Goal: Task Accomplishment & Management: Use online tool/utility

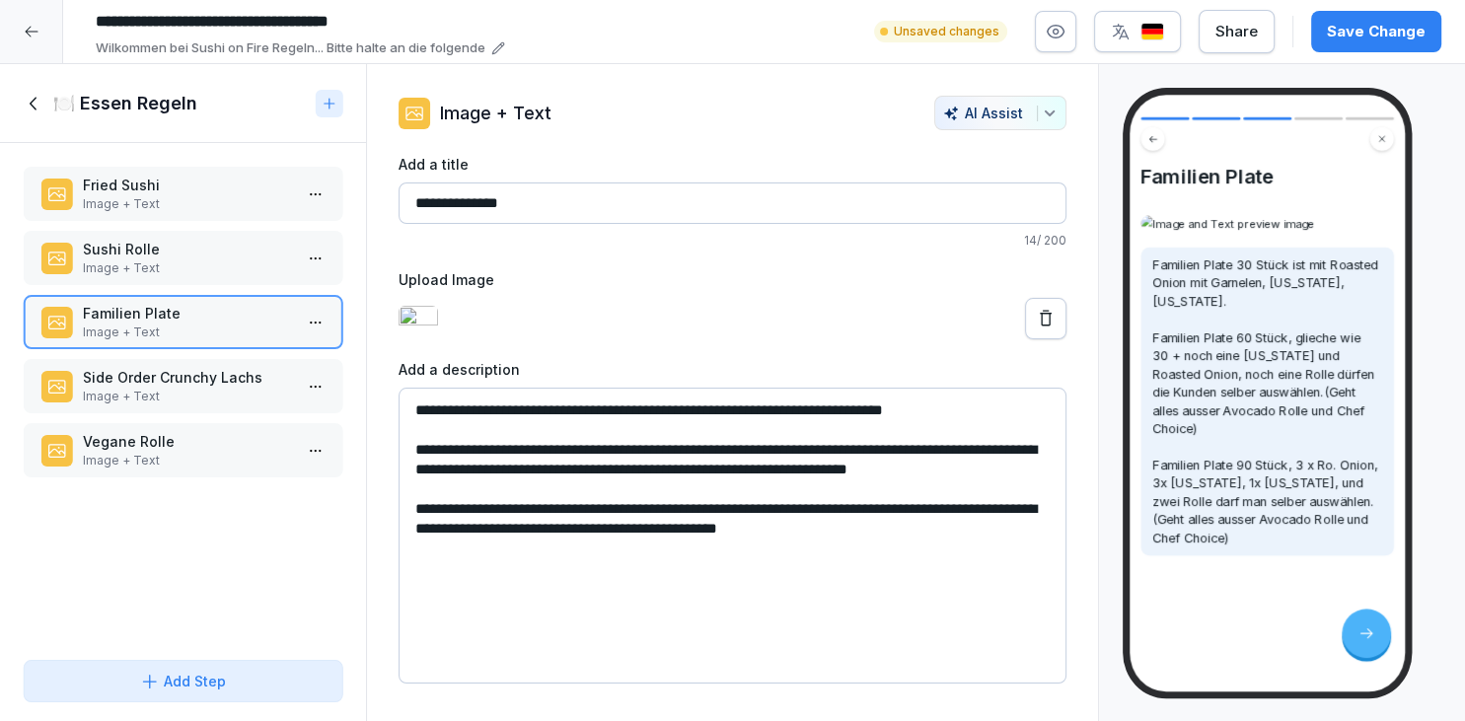
click at [251, 436] on p "Vegane Rolle" at bounding box center [187, 441] width 208 height 21
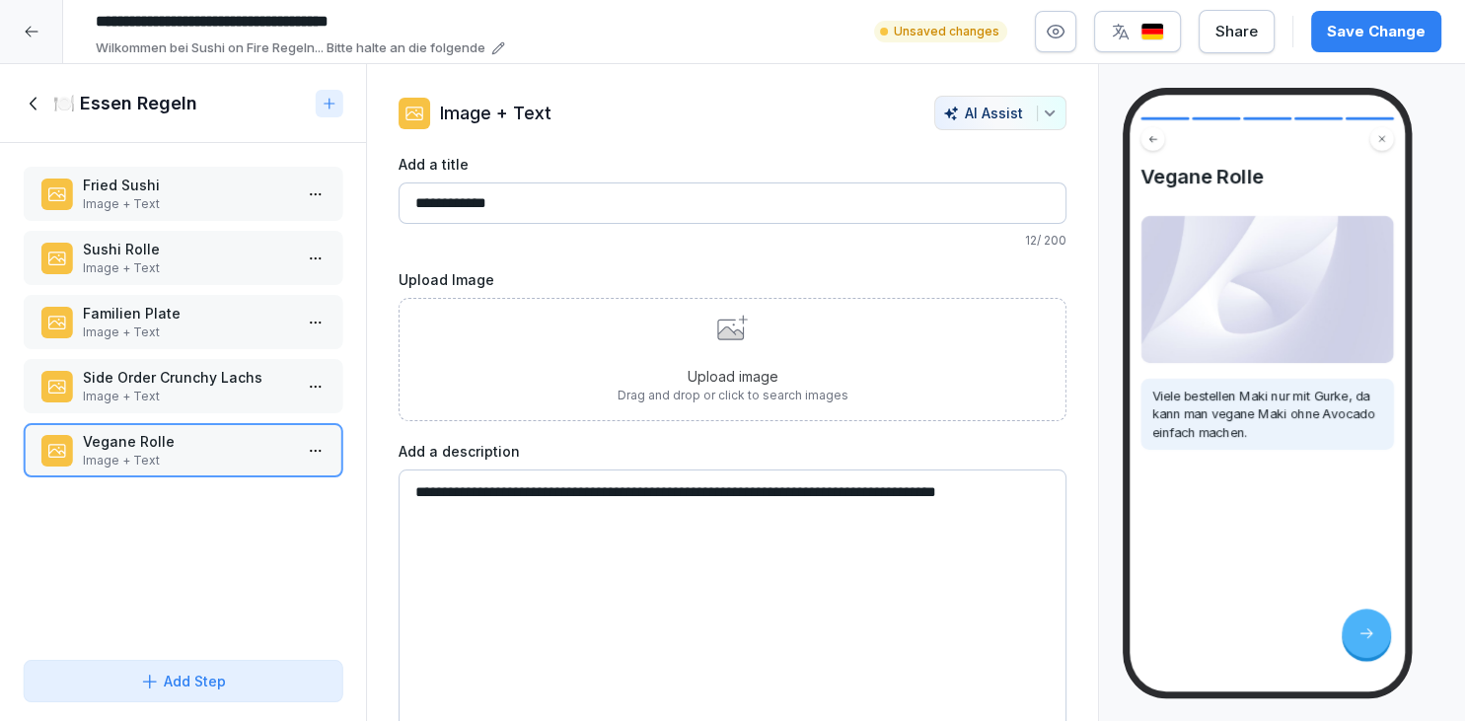
click at [503, 515] on textarea "**********" at bounding box center [733, 618] width 668 height 296
type textarea "**********"
click at [227, 404] on div "Side Order Crunchy Lachs Image + Text" at bounding box center [183, 386] width 319 height 54
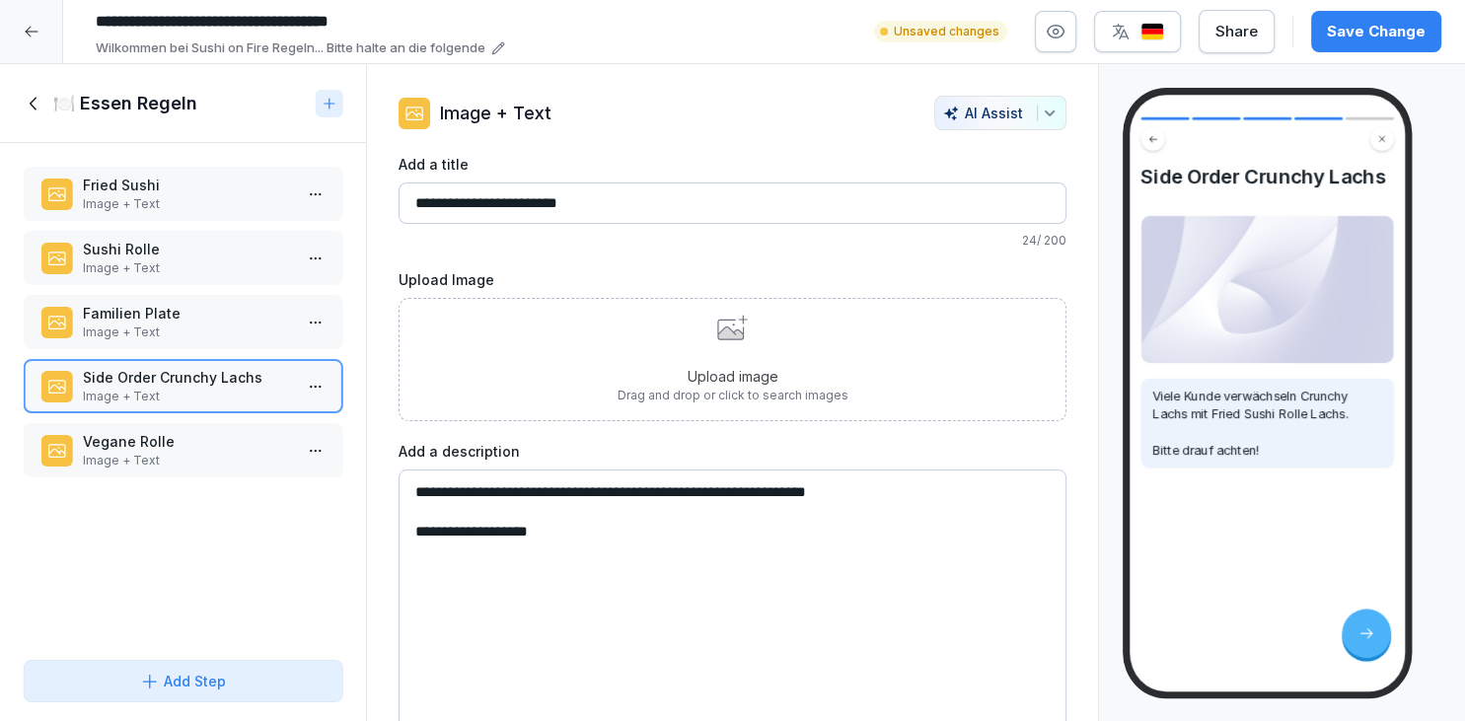
click at [212, 432] on p "Vegane Rolle" at bounding box center [187, 441] width 208 height 21
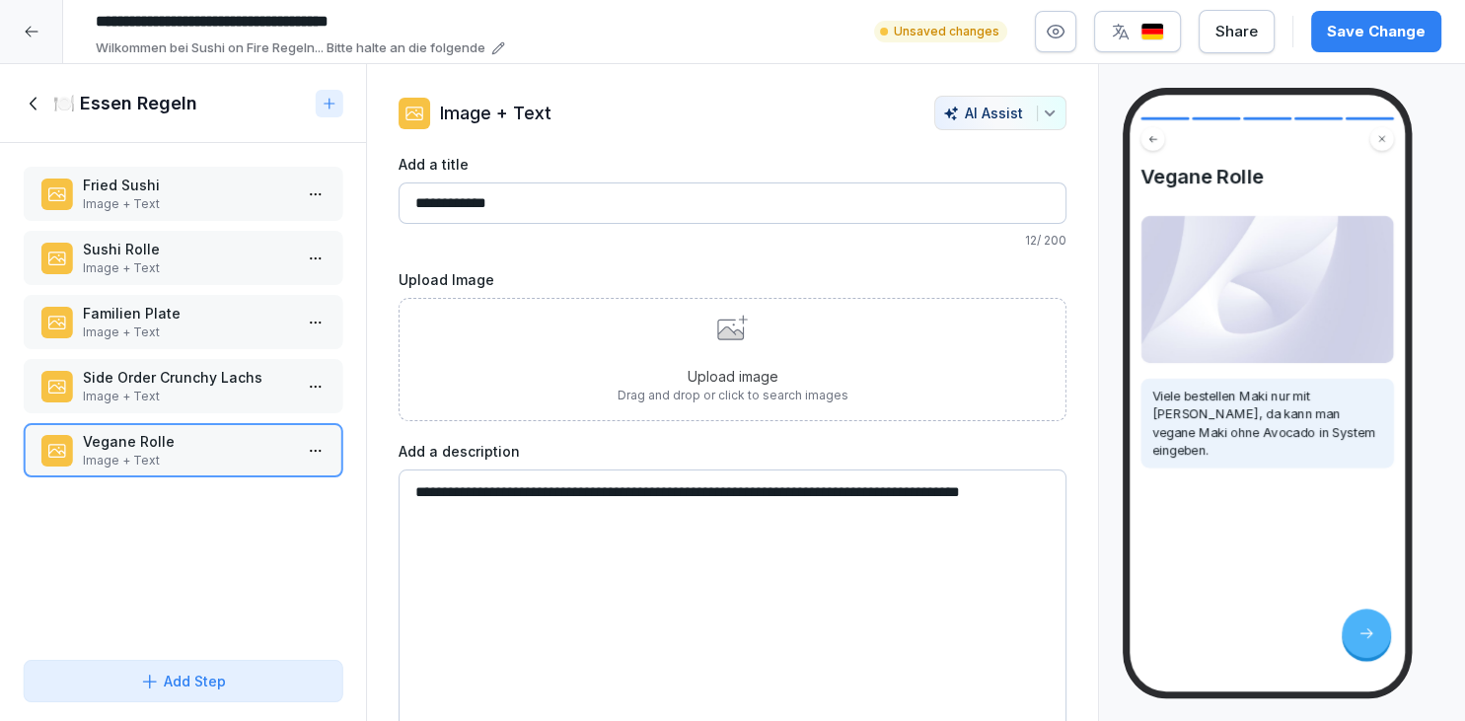
click at [1351, 42] on button "Save Change" at bounding box center [1377, 31] width 130 height 41
click at [40, 109] on icon at bounding box center [35, 104] width 22 height 22
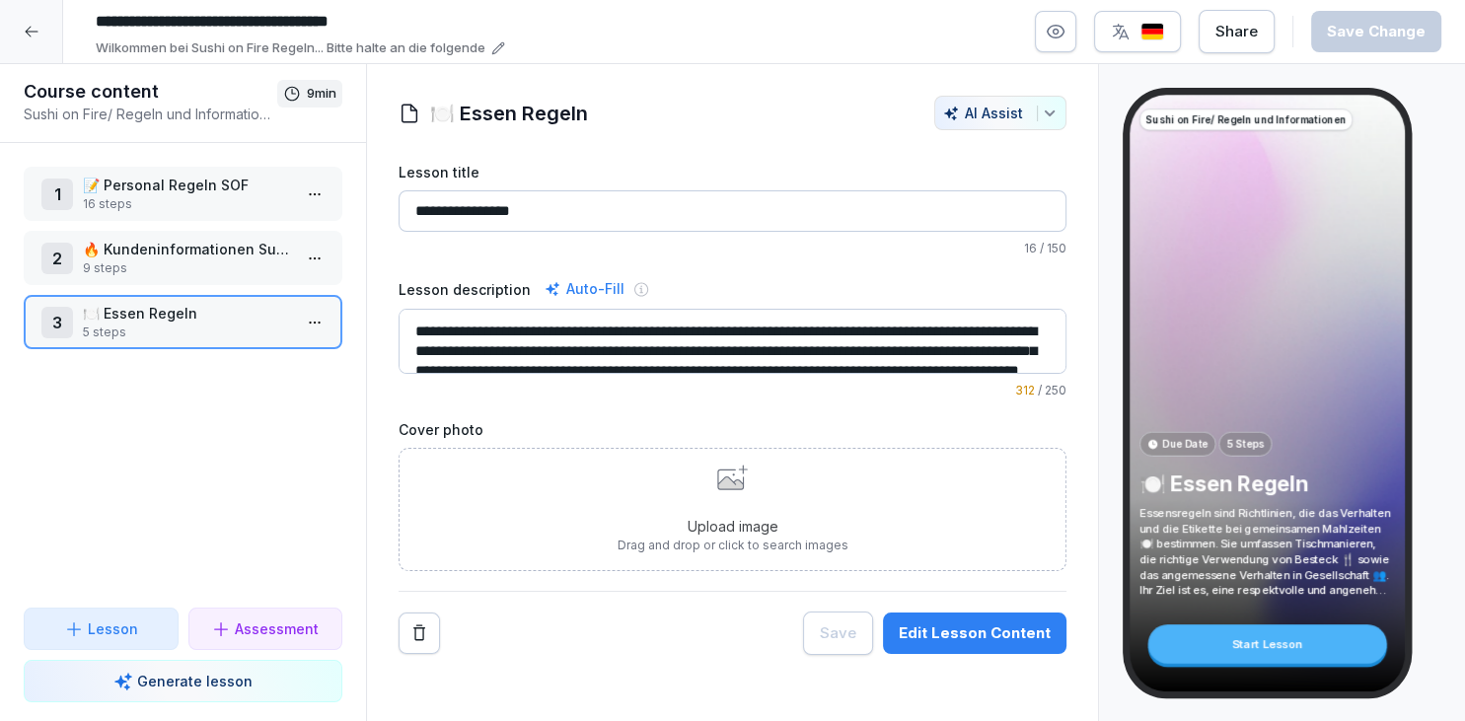
click at [175, 210] on p "16 steps" at bounding box center [187, 204] width 208 height 18
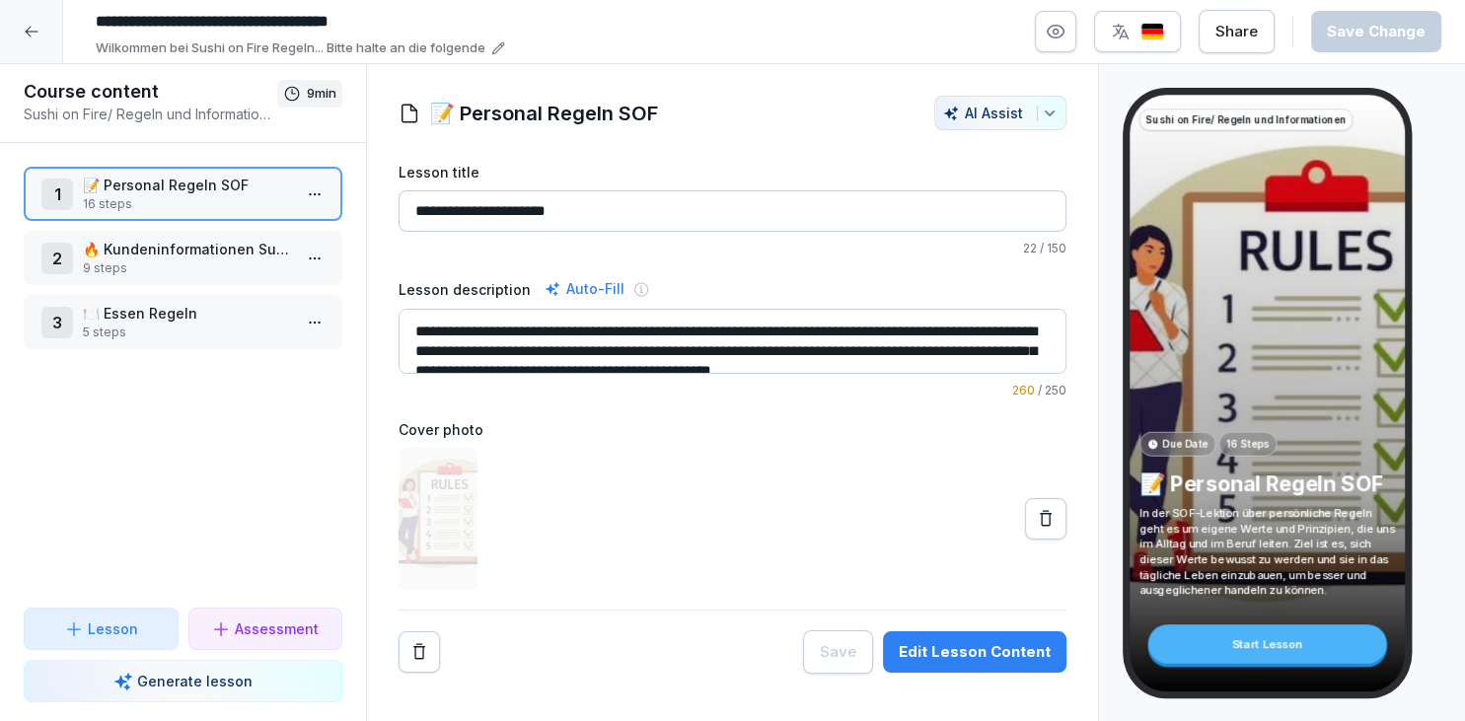
click at [323, 184] on html "**********" at bounding box center [732, 360] width 1465 height 721
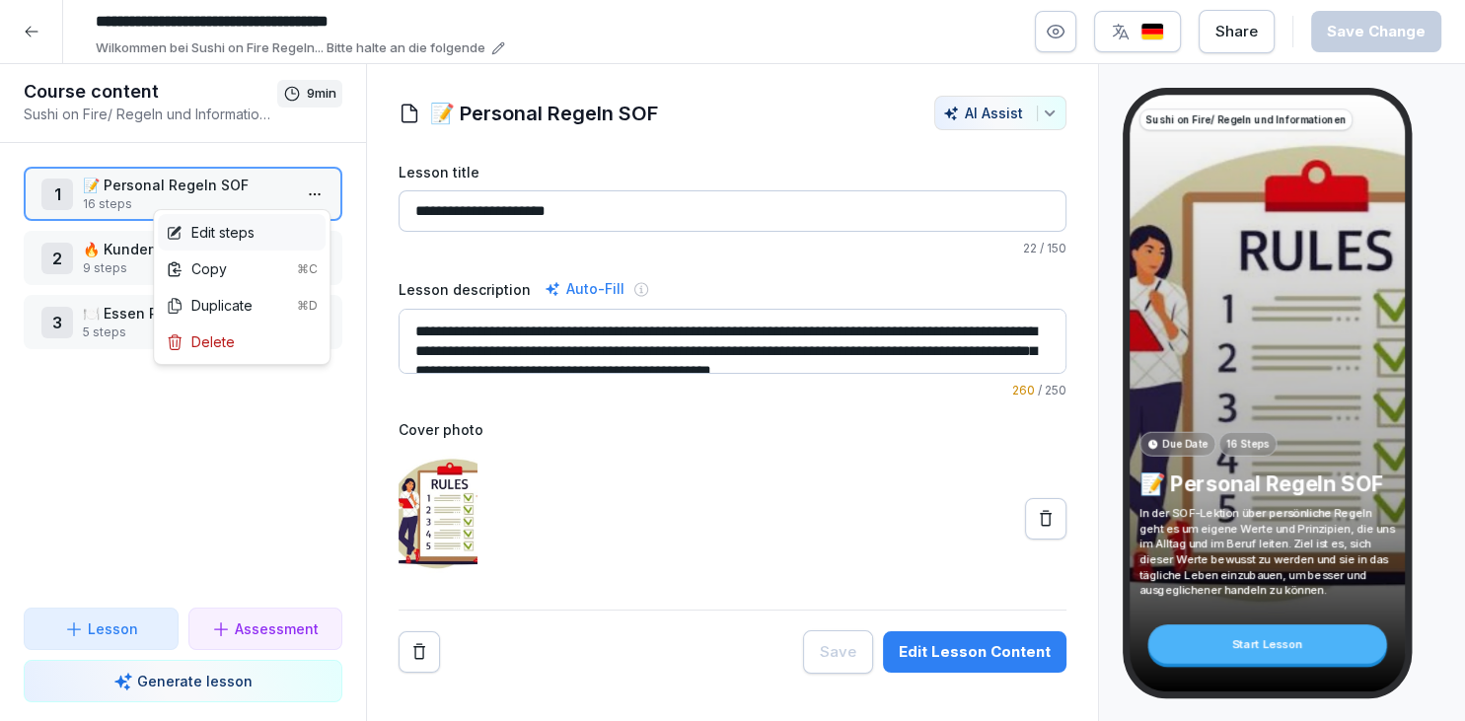
click at [298, 218] on div "Edit steps" at bounding box center [242, 232] width 168 height 37
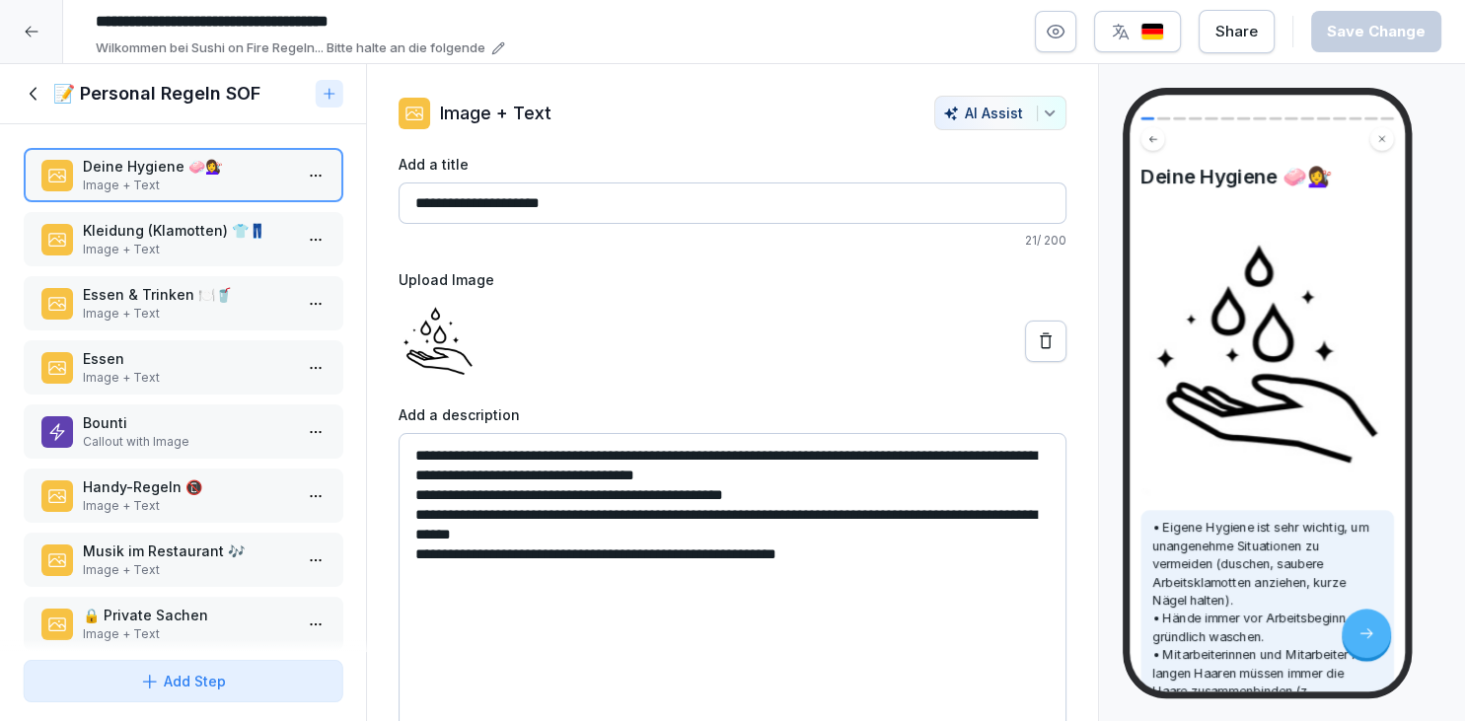
click at [231, 254] on p "Image + Text" at bounding box center [187, 250] width 208 height 18
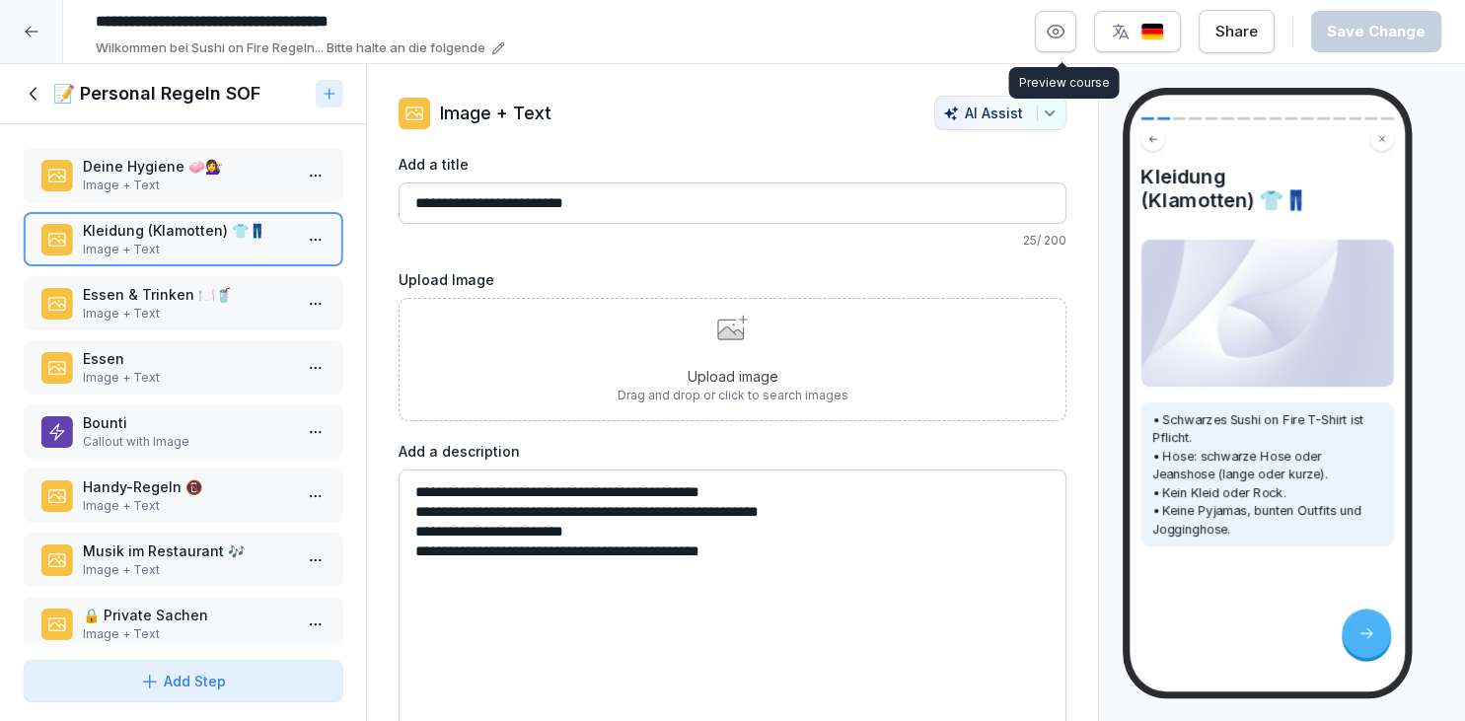
click at [1073, 26] on button "button" at bounding box center [1055, 31] width 41 height 41
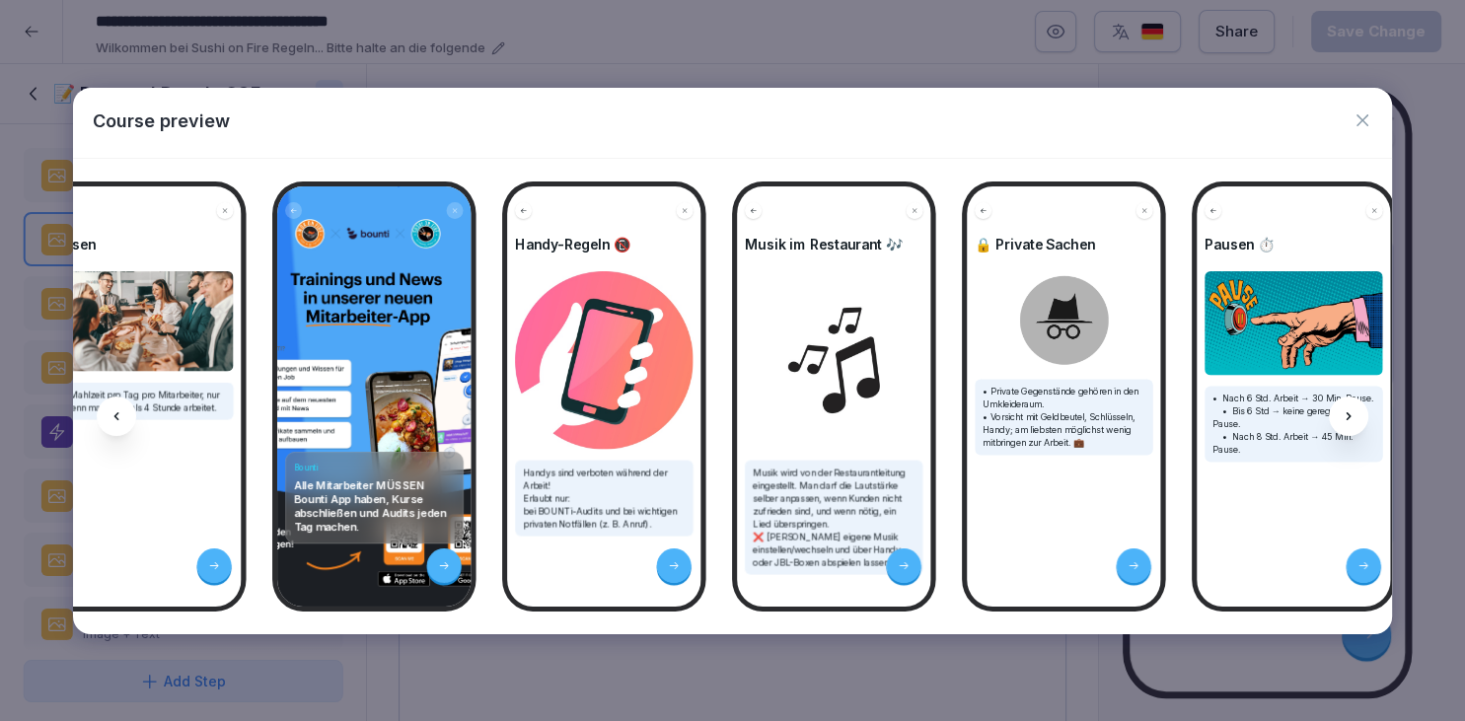
scroll to position [0, 936]
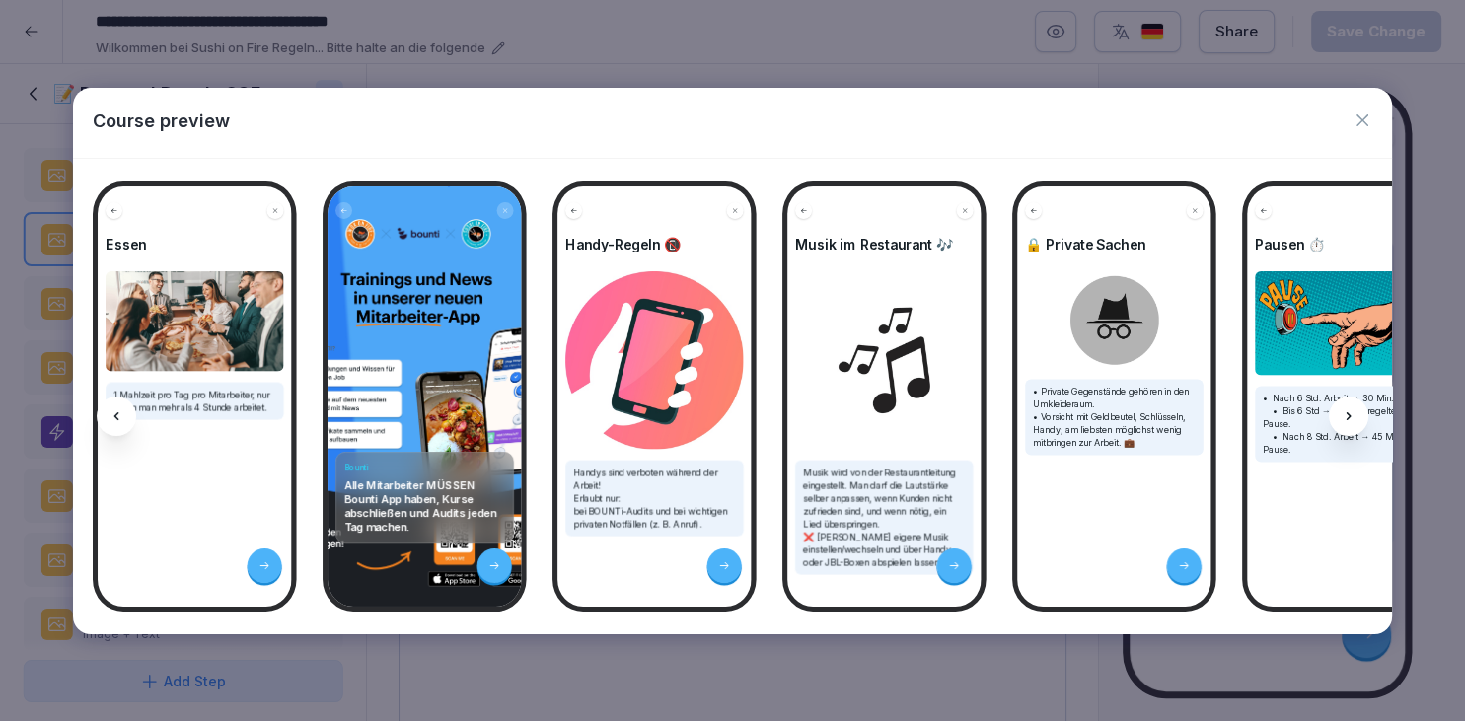
click at [1369, 121] on icon "button" at bounding box center [1363, 121] width 20 height 20
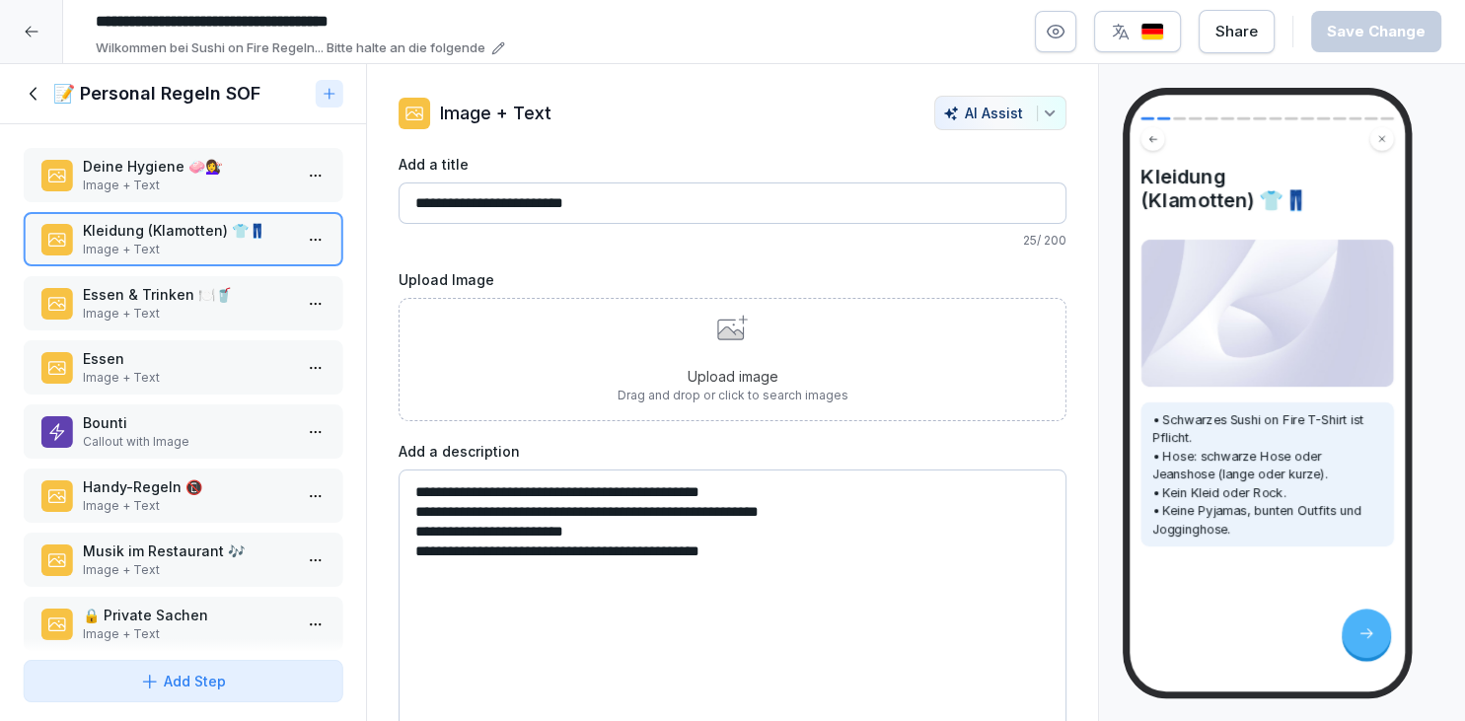
click at [621, 351] on div "Upload image Drag and drop or click to search images" at bounding box center [733, 359] width 668 height 123
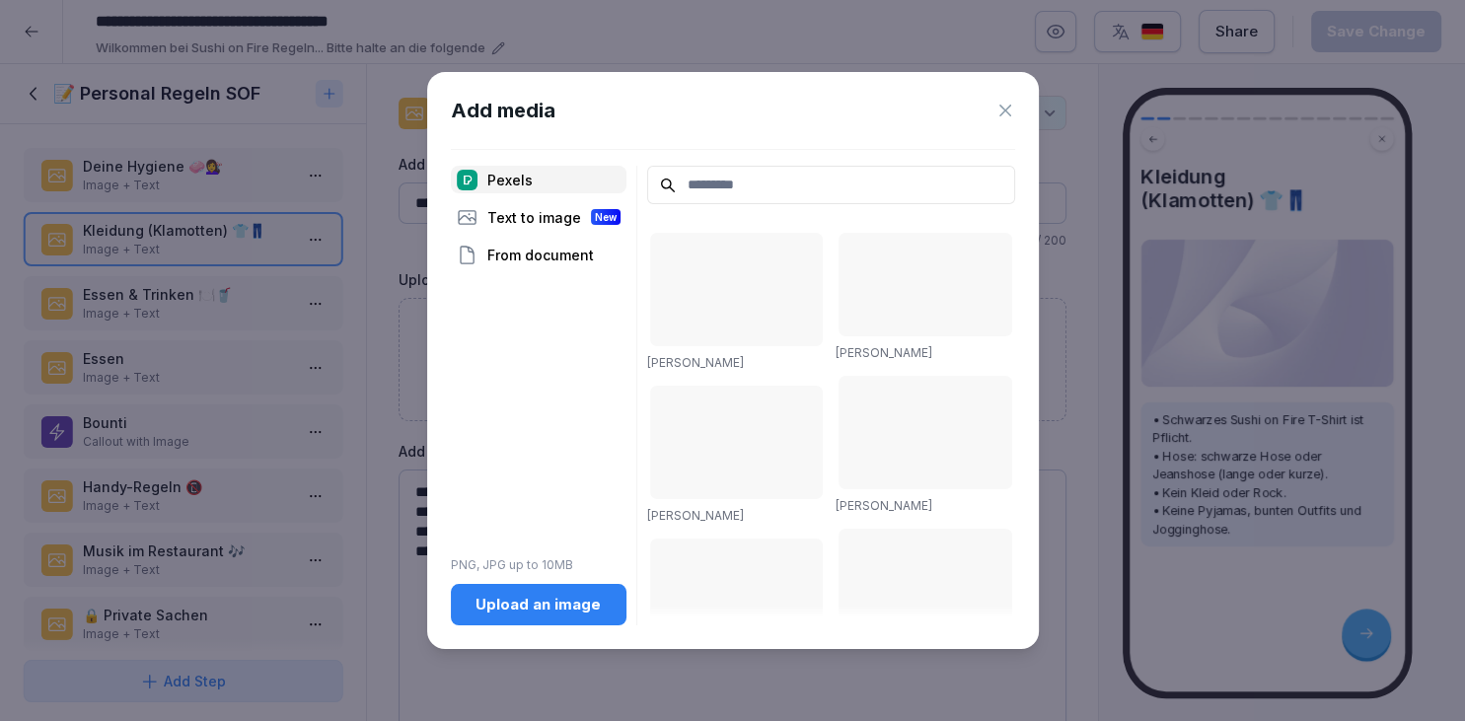
click at [574, 625] on button "Upload an image" at bounding box center [539, 604] width 176 height 41
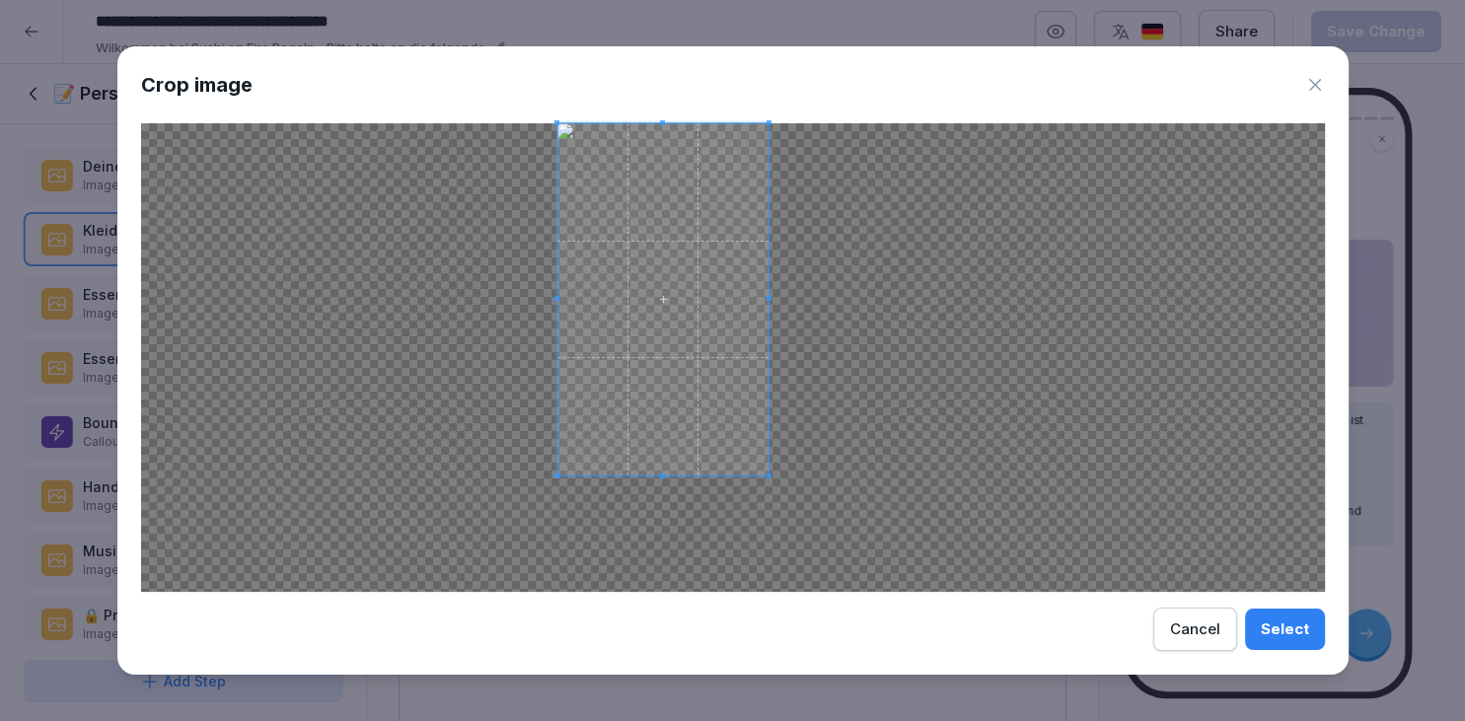
click at [771, 474] on span at bounding box center [769, 476] width 5 height 5
click at [764, 115] on div "Crop image Select Cancel" at bounding box center [733, 360] width 1232 height 629
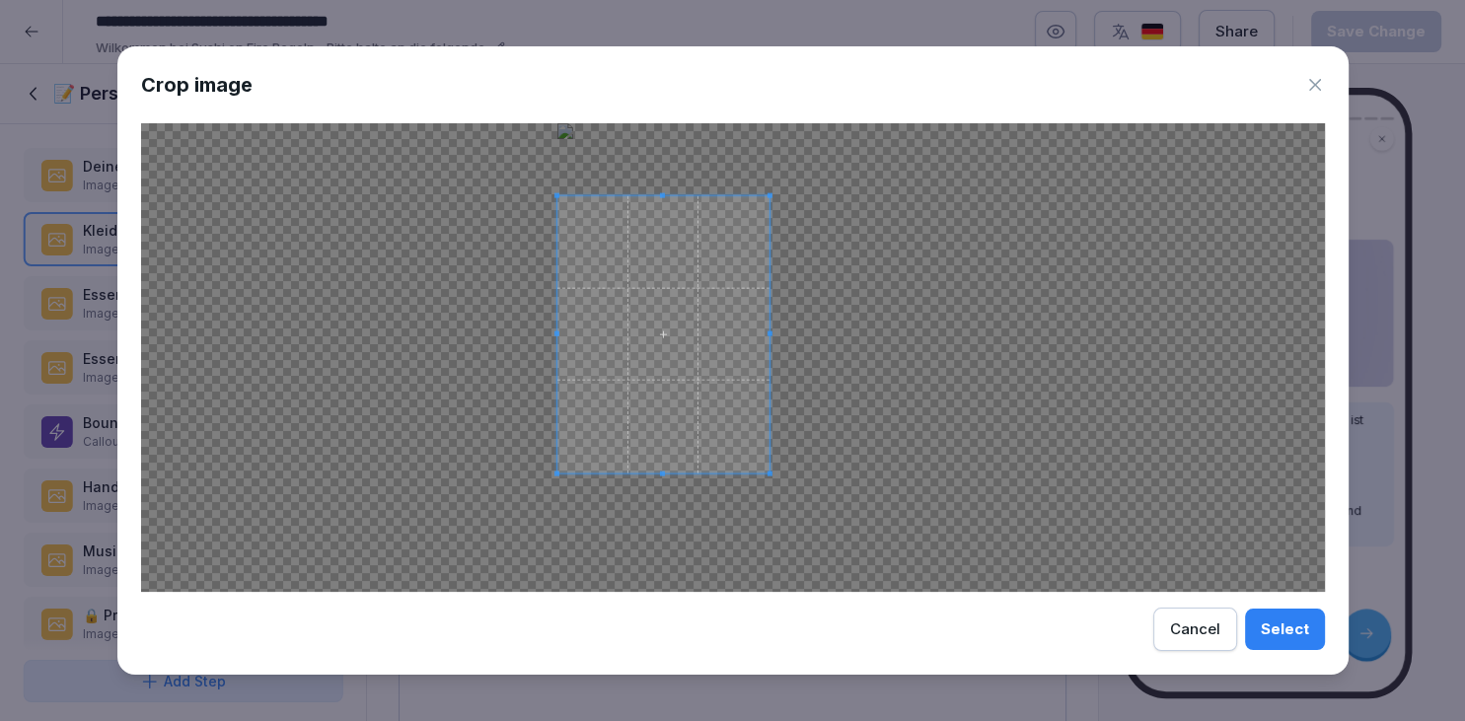
click at [770, 194] on span at bounding box center [770, 195] width 5 height 5
click at [1257, 614] on button "Select" at bounding box center [1285, 629] width 80 height 41
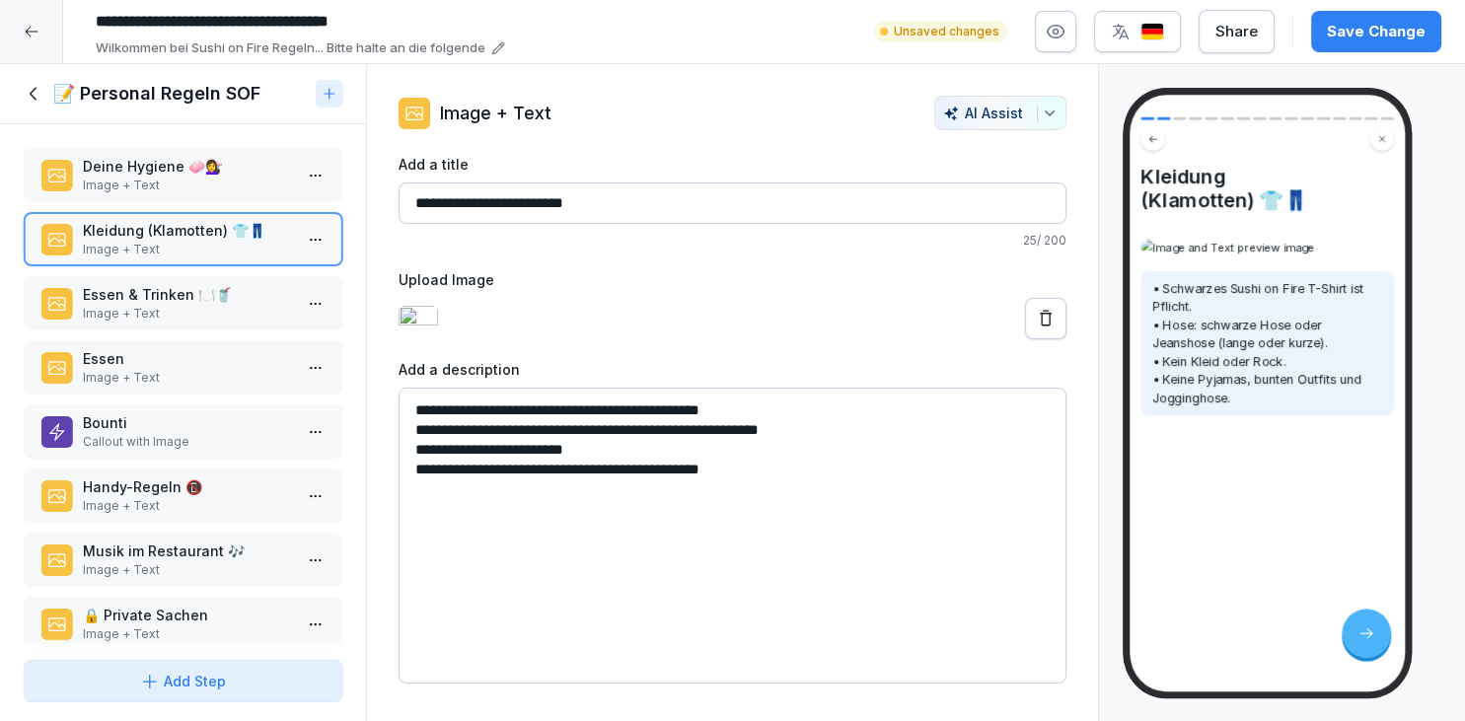
click at [1052, 329] on icon at bounding box center [1046, 319] width 20 height 20
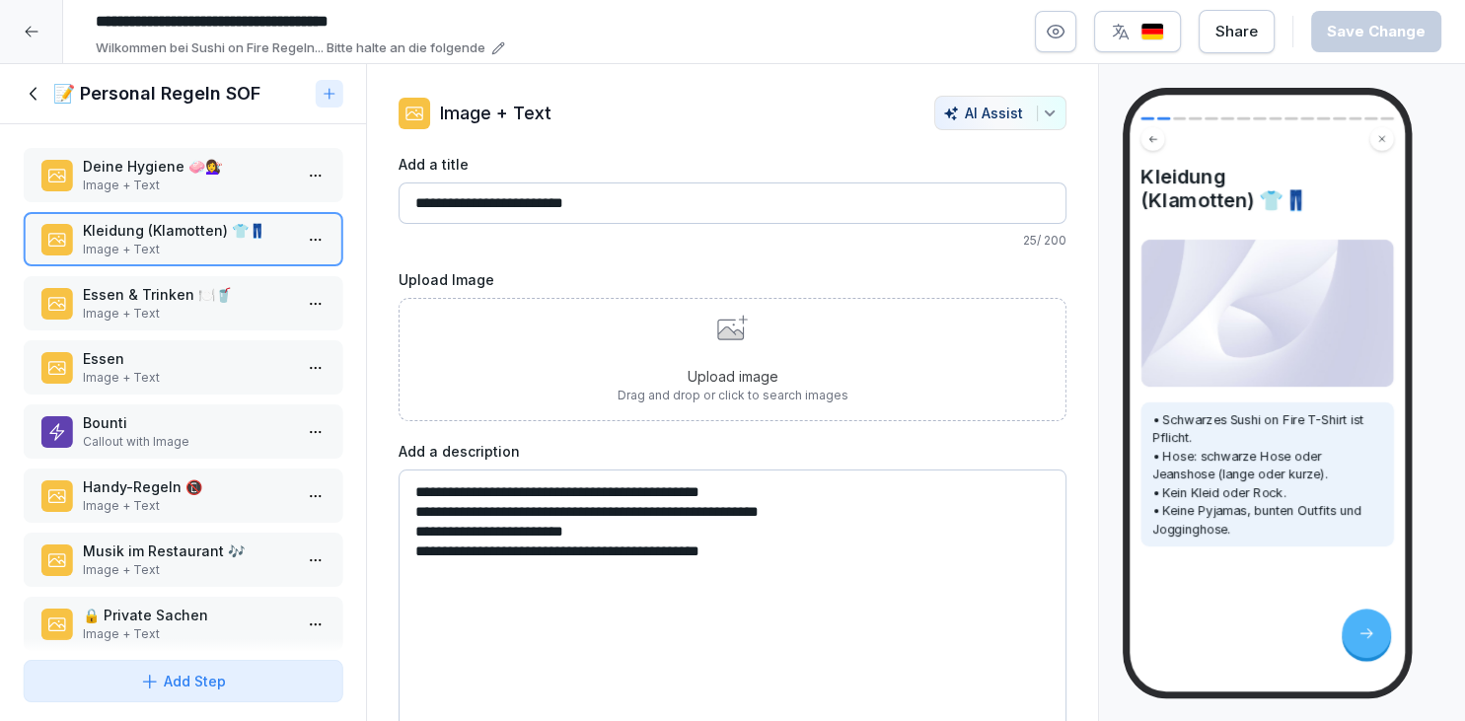
click at [730, 399] on p "Drag and drop or click to search images" at bounding box center [733, 396] width 231 height 18
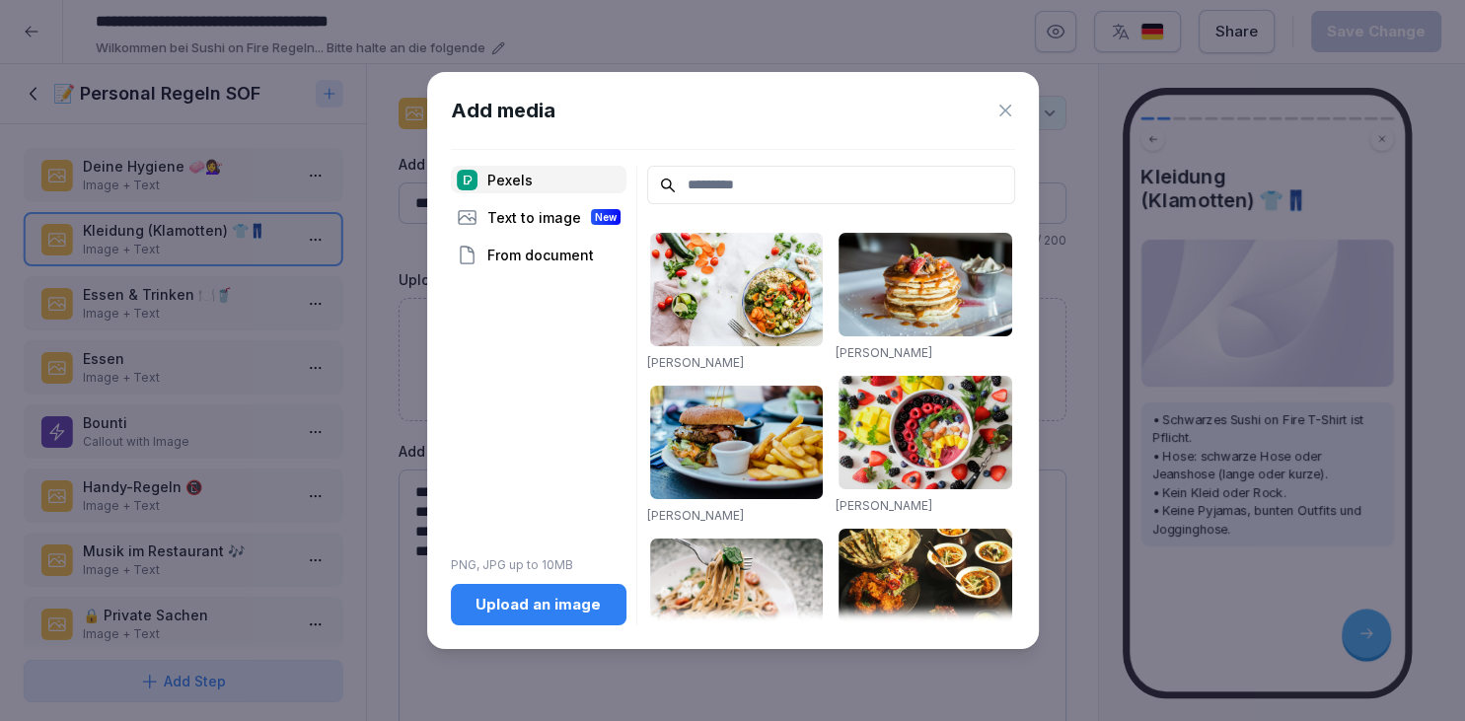
click at [496, 610] on div "Upload an image" at bounding box center [539, 605] width 144 height 22
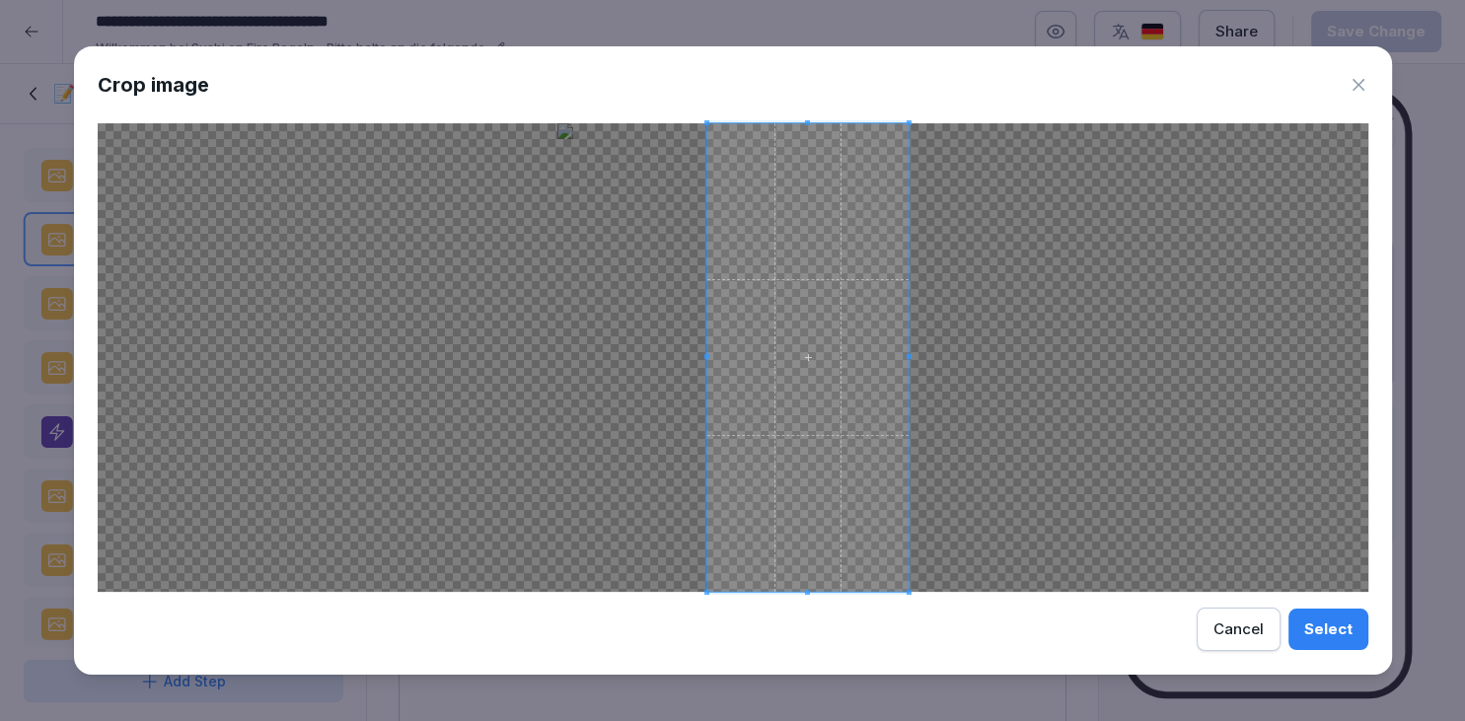
click at [708, 365] on div at bounding box center [807, 357] width 201 height 469
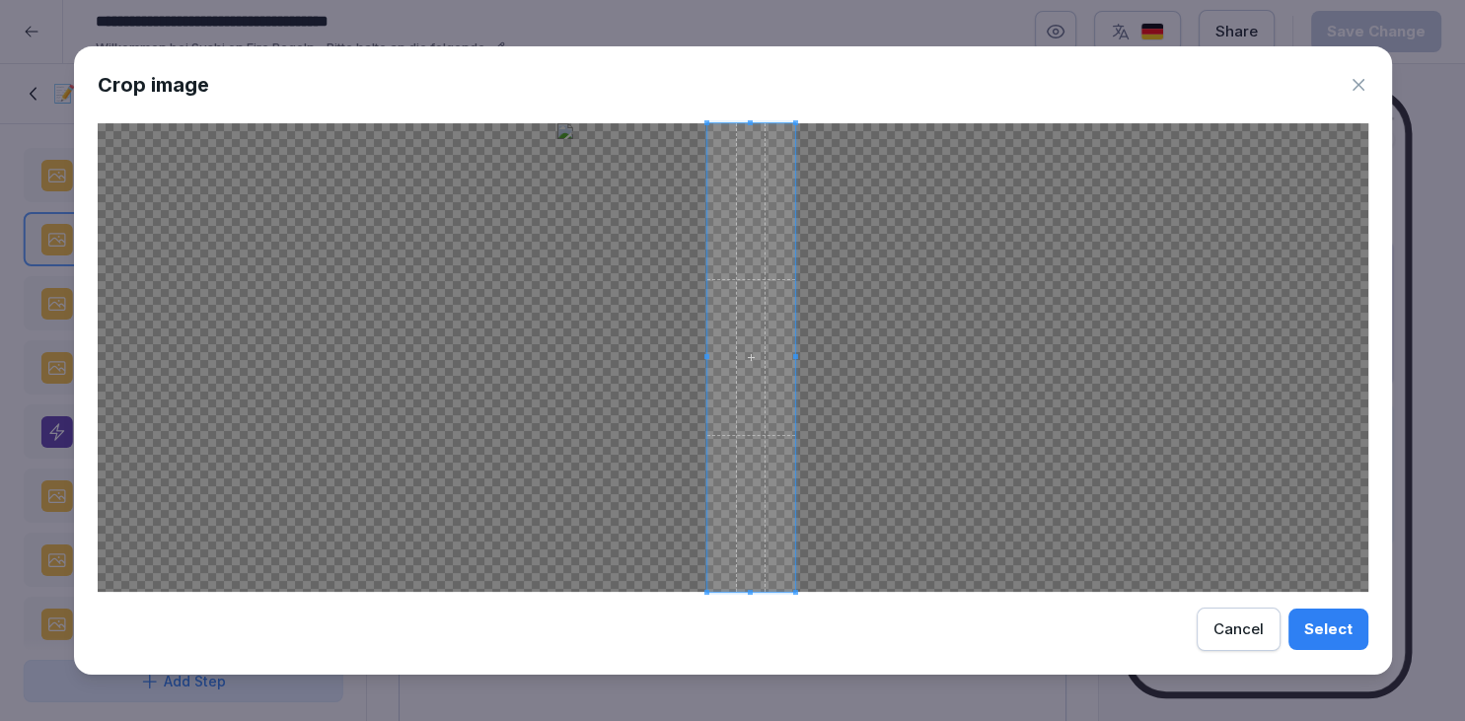
click at [794, 367] on span at bounding box center [794, 357] width 5 height 469
click at [1312, 639] on div "Select" at bounding box center [1329, 630] width 48 height 22
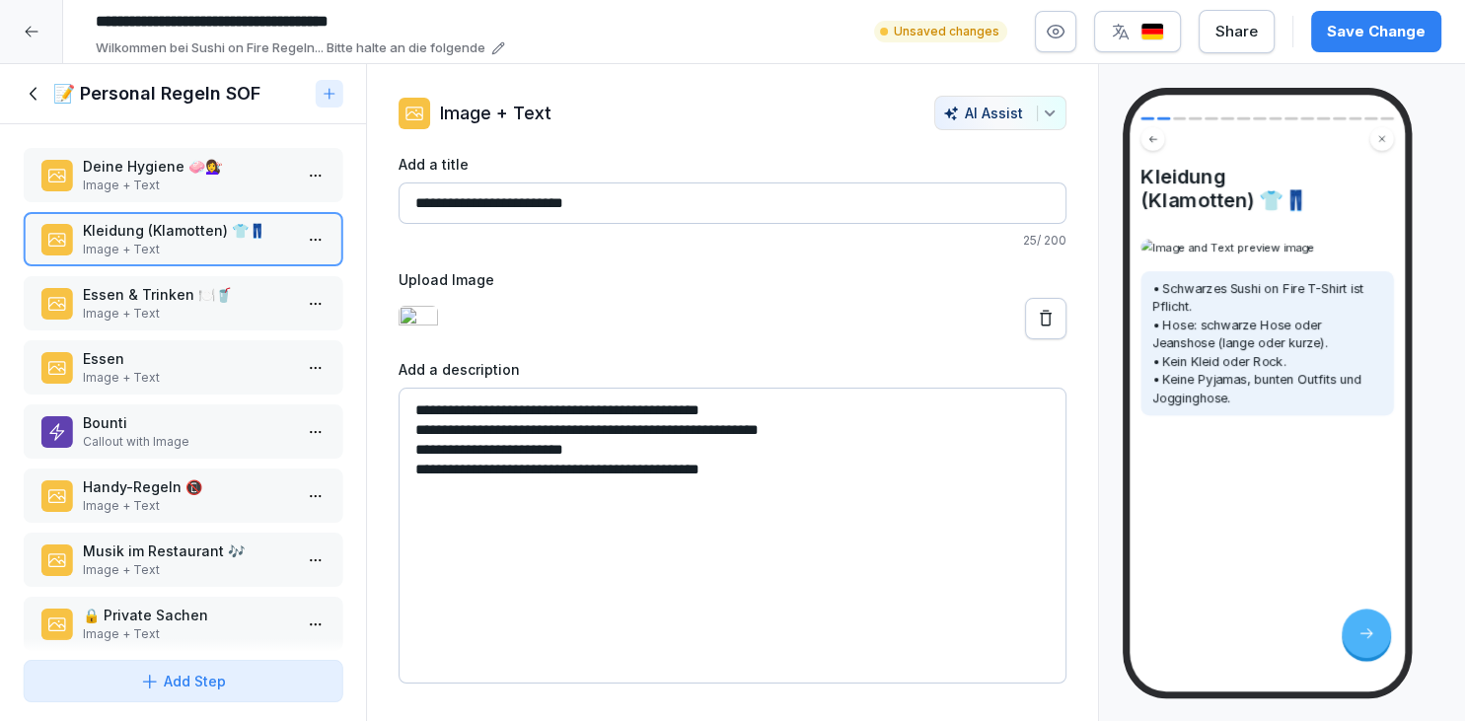
scroll to position [1637, 0]
click at [1045, 326] on icon at bounding box center [1046, 318] width 12 height 16
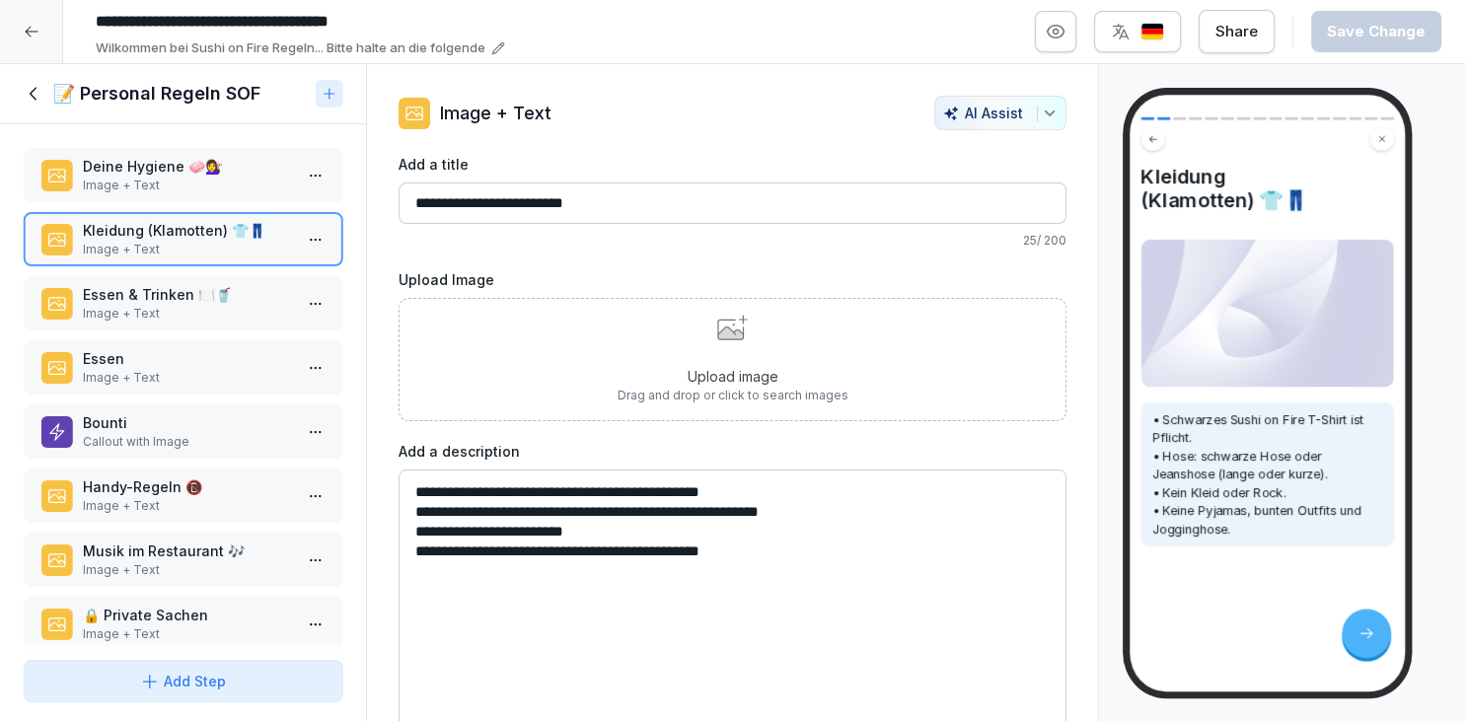
scroll to position [0, 0]
click at [775, 395] on p "Drag and drop or click to search images" at bounding box center [733, 396] width 231 height 18
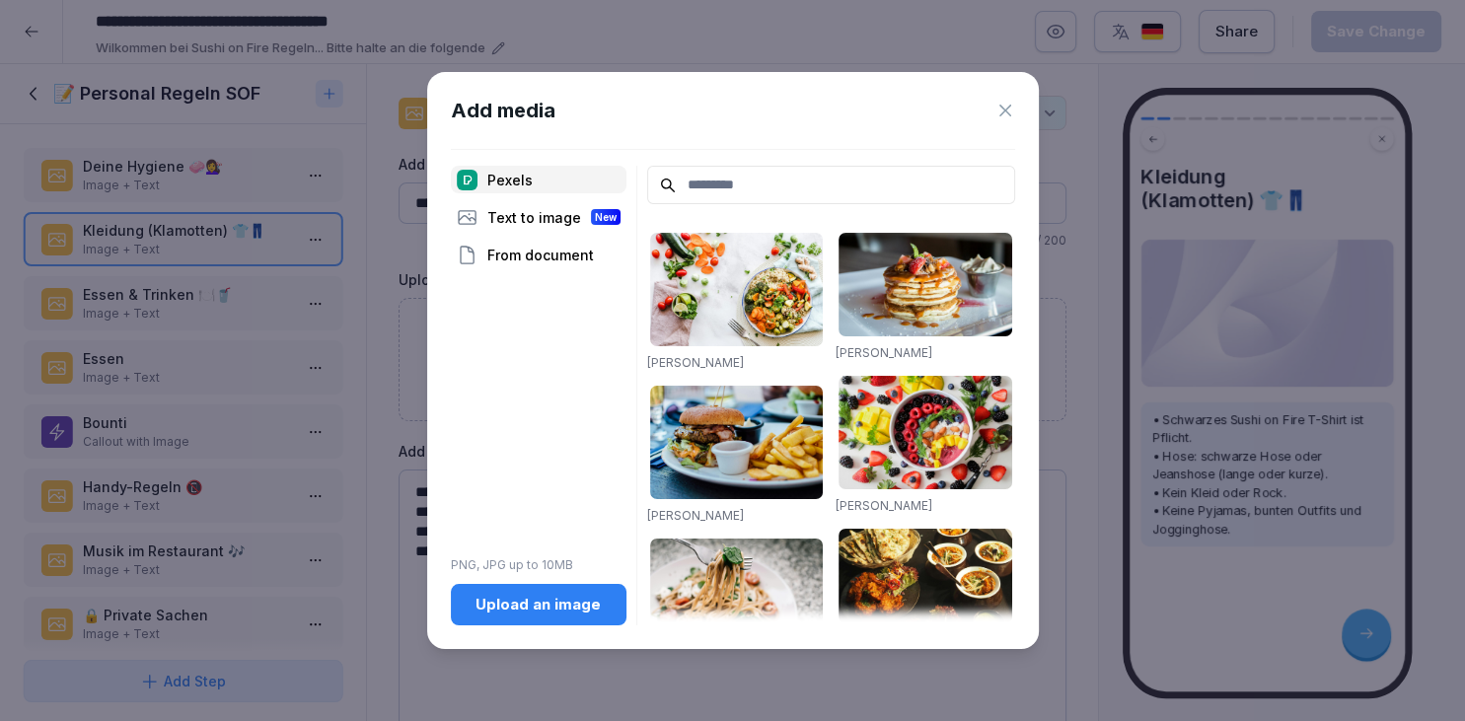
click at [533, 608] on div "Upload an image" at bounding box center [539, 605] width 144 height 22
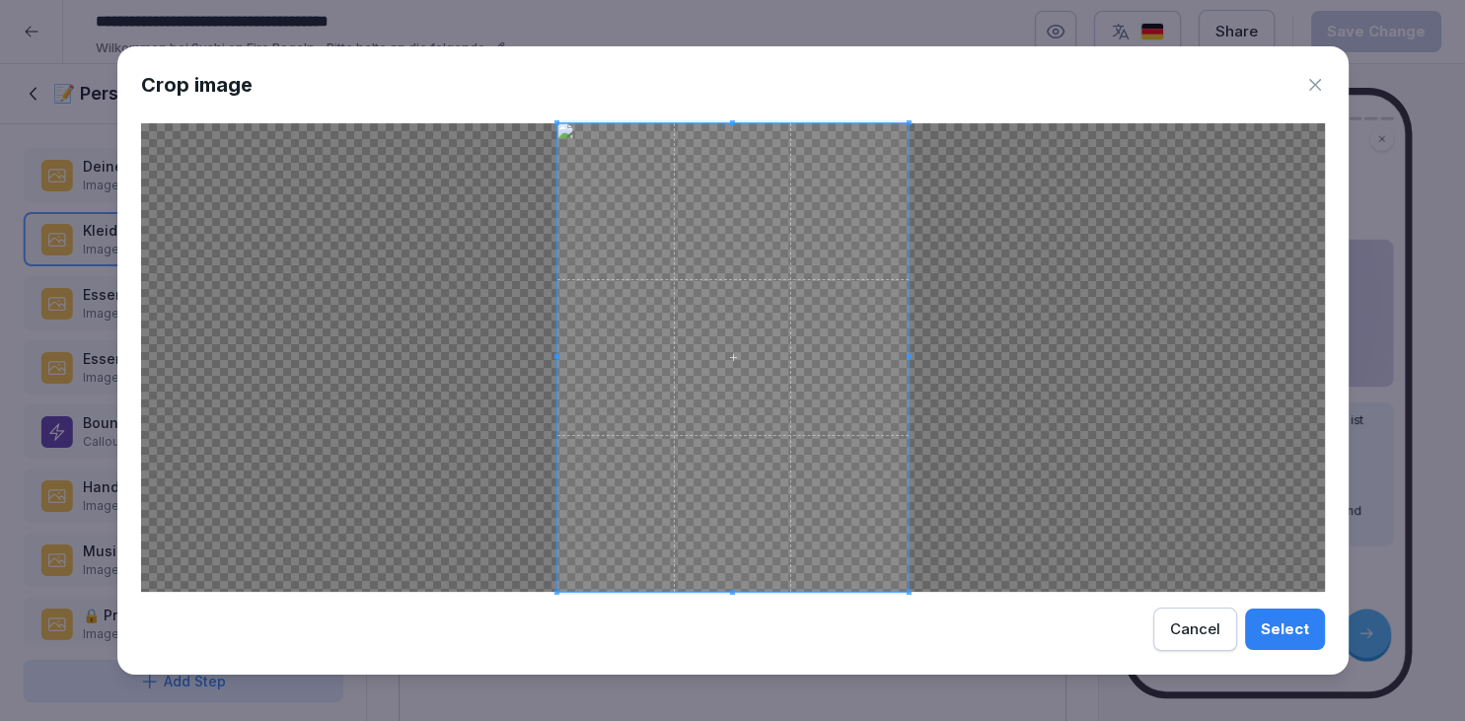
click at [561, 358] on span at bounding box center [732, 357] width 351 height 469
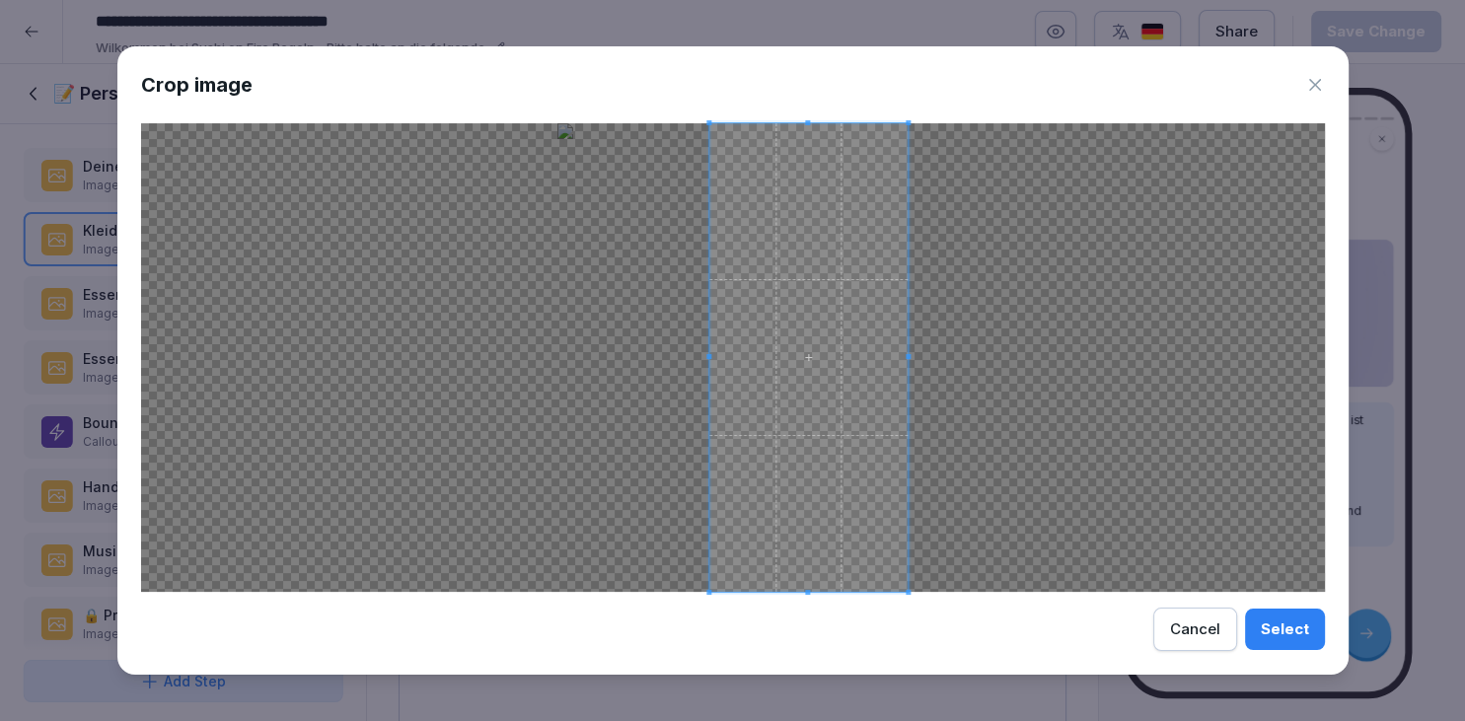
click at [710, 354] on div at bounding box center [809, 357] width 199 height 469
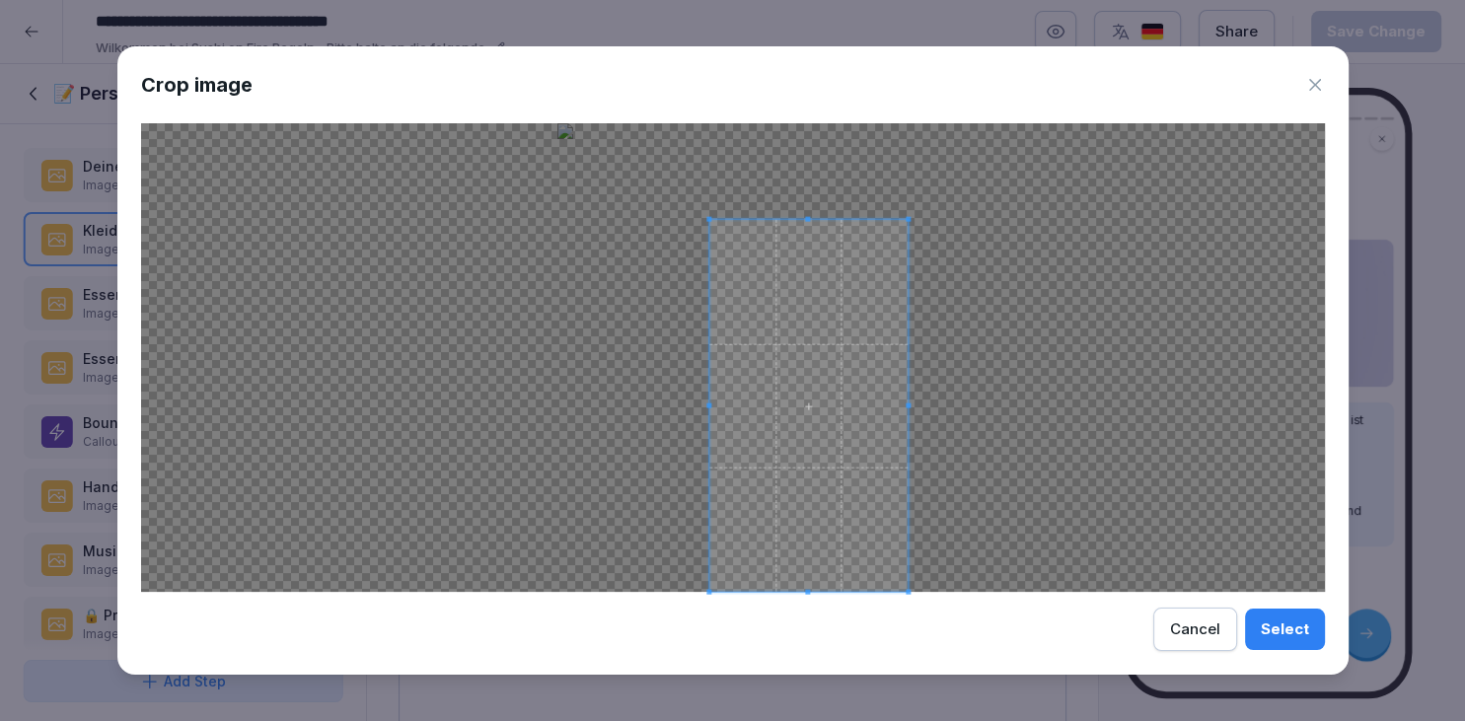
click at [814, 220] on div at bounding box center [809, 406] width 199 height 372
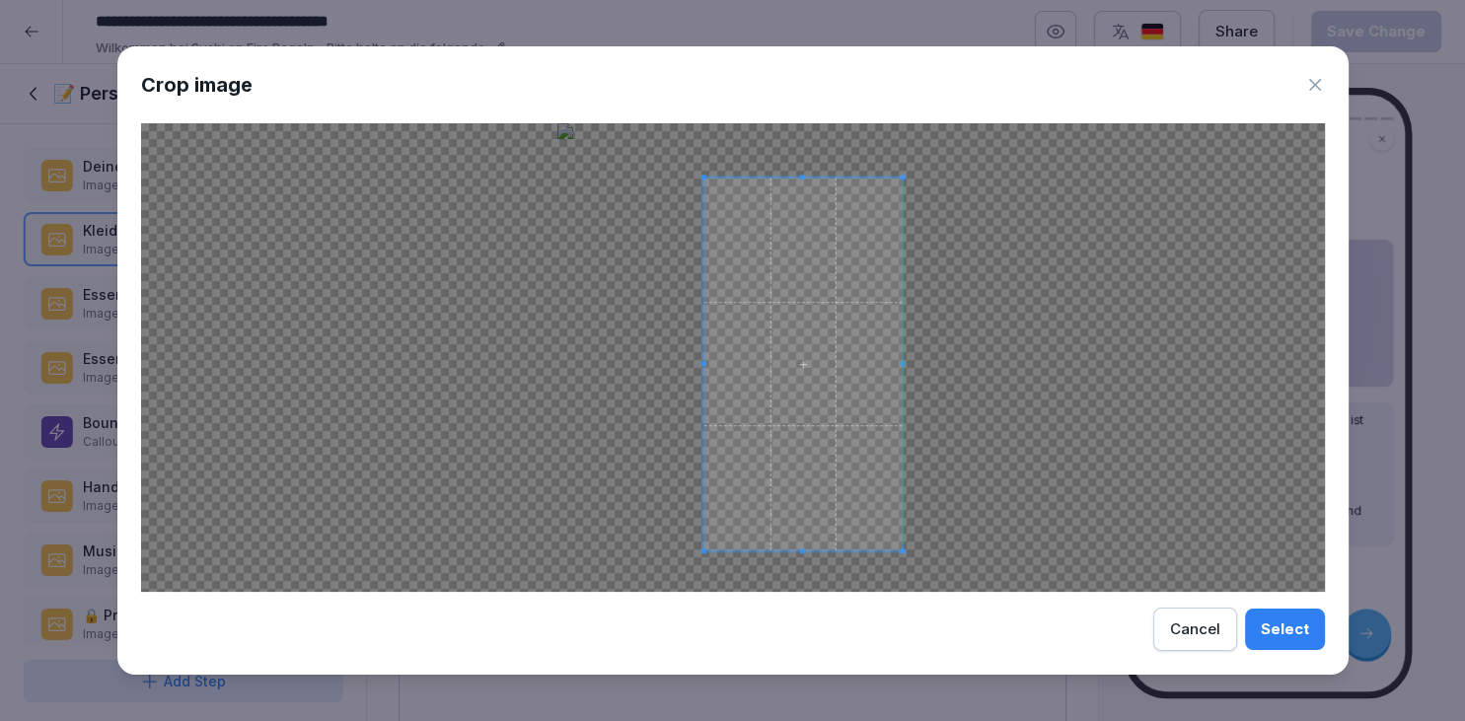
click at [801, 548] on span at bounding box center [803, 364] width 199 height 373
click at [816, 215] on span at bounding box center [803, 215] width 199 height 5
click at [1266, 617] on button "Select" at bounding box center [1285, 629] width 80 height 41
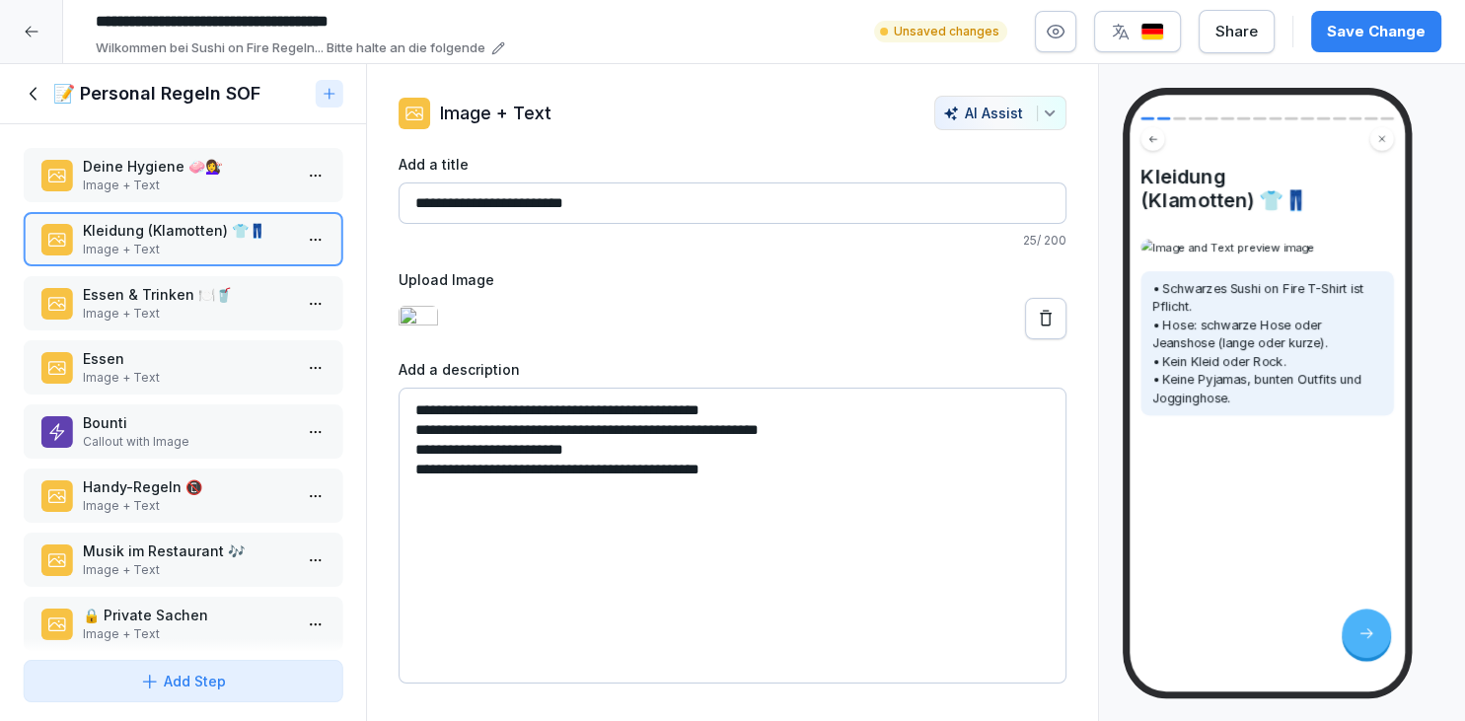
scroll to position [251, 0]
click at [1044, 339] on button at bounding box center [1045, 318] width 41 height 41
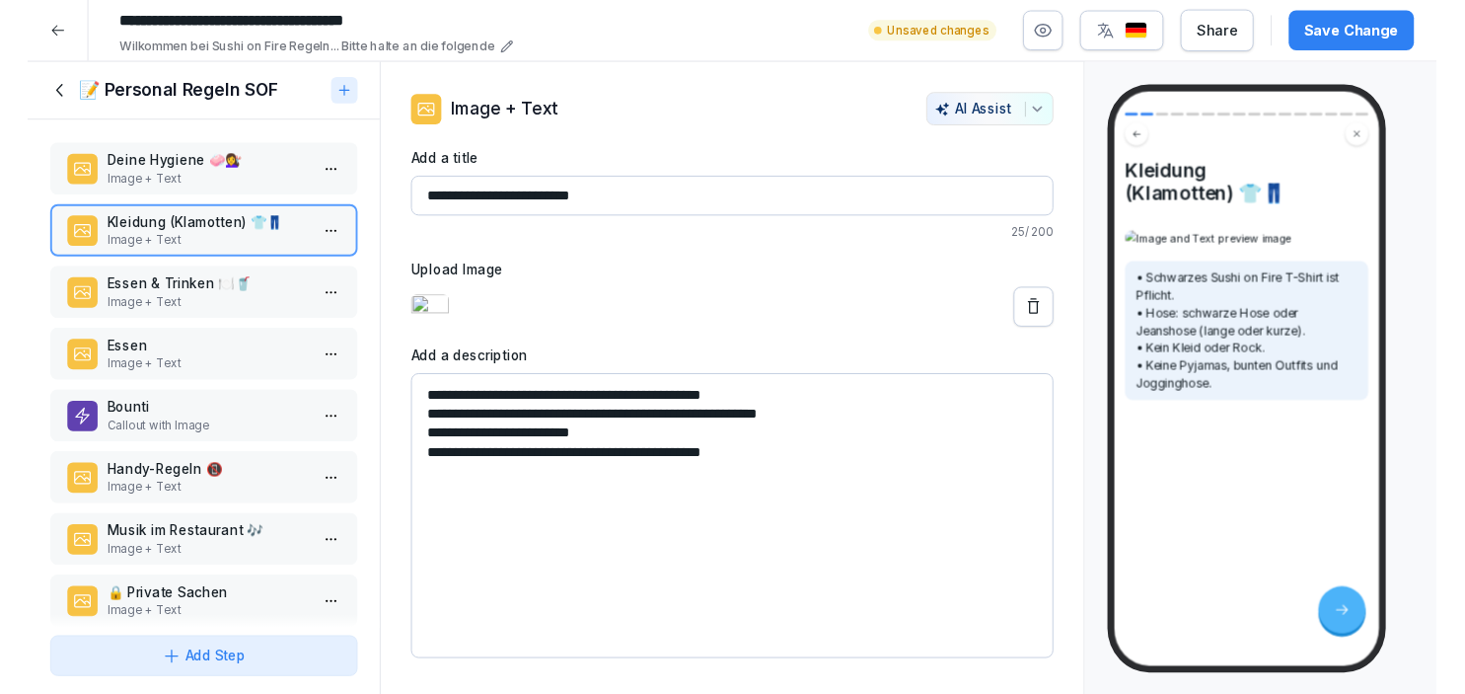
scroll to position [0, 0]
